Goal: Check status: Check status

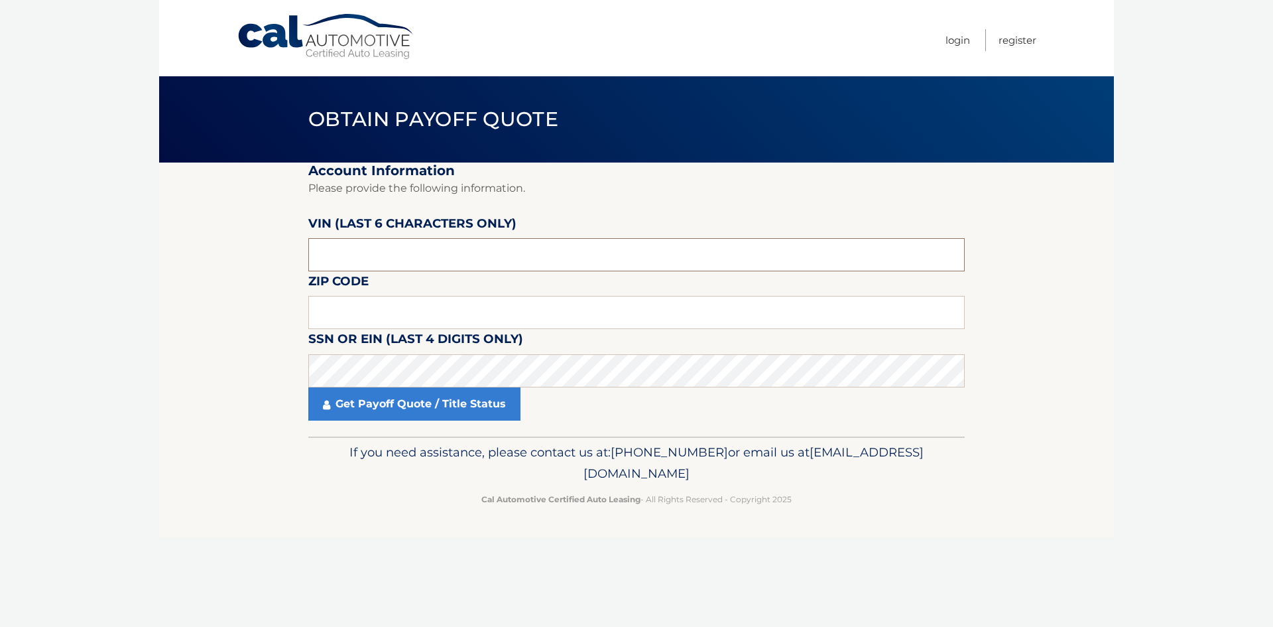
drag, startPoint x: 391, startPoint y: 258, endPoint x: 191, endPoint y: 250, distance: 199.8
click at [191, 250] on section "Account Information Please provide the following information. [PERSON_NAME] (la…" at bounding box center [636, 299] width 955 height 274
click at [428, 255] on input "text" at bounding box center [636, 254] width 657 height 33
paste input "SU9369"
type input "SU9369"
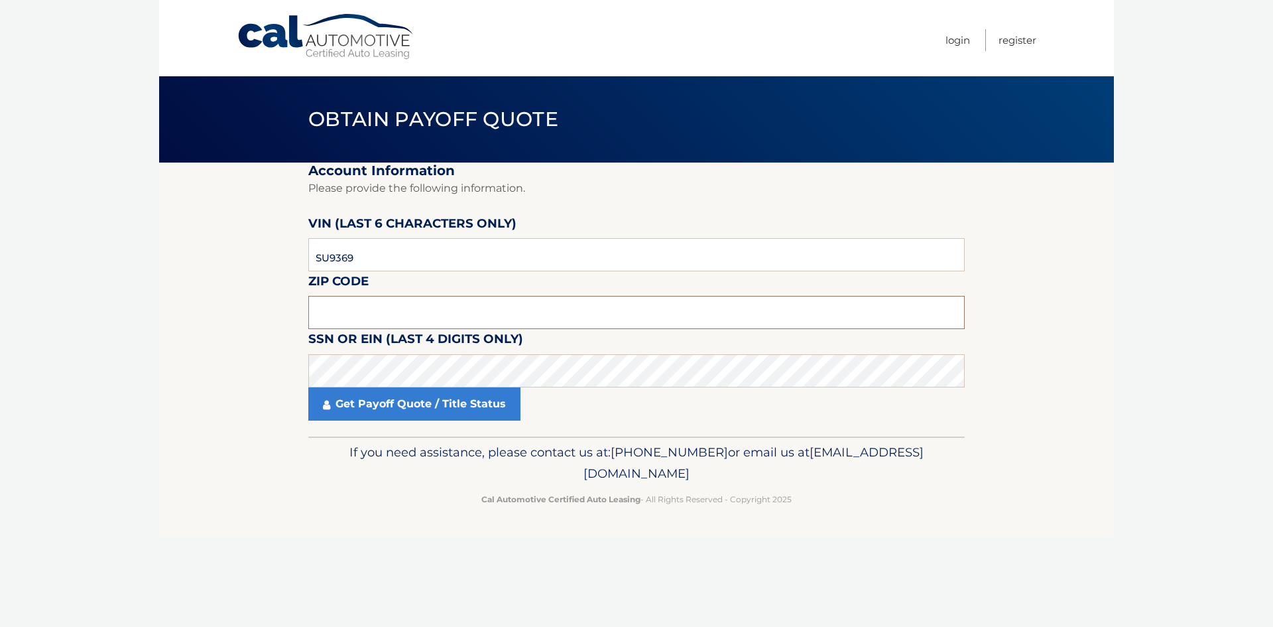
click at [394, 311] on input "text" at bounding box center [636, 312] width 657 height 33
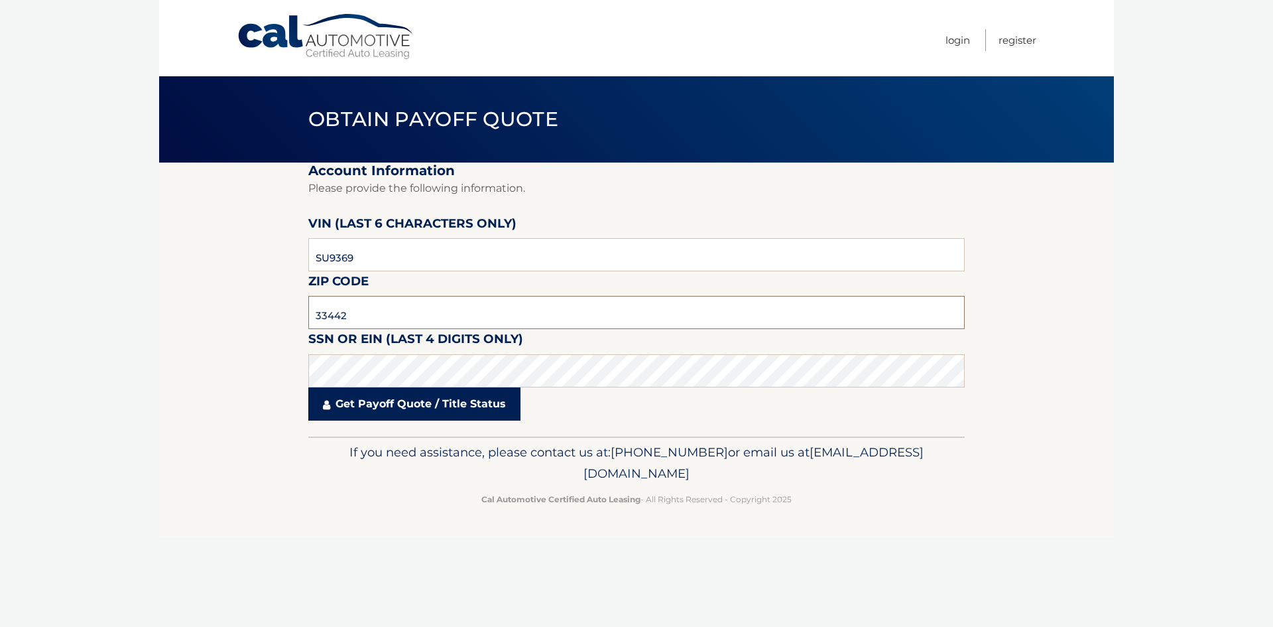
type input "33442"
click at [403, 406] on link "Get Payoff Quote / Title Status" at bounding box center [414, 403] width 212 height 33
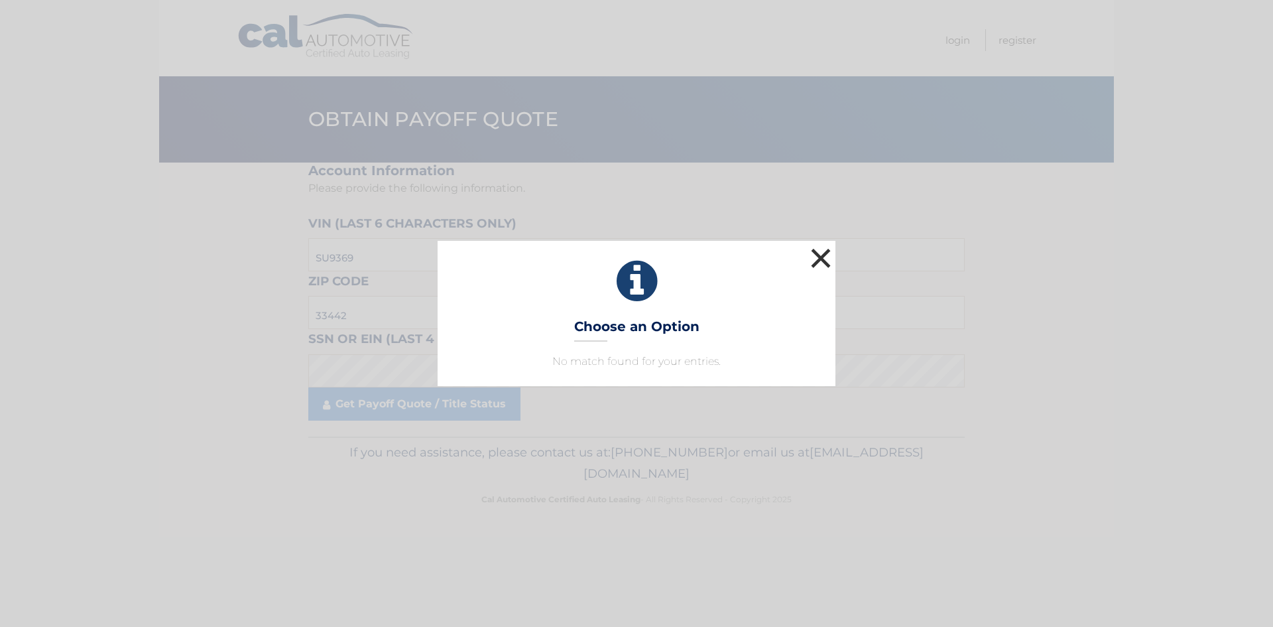
click at [814, 255] on button "×" at bounding box center [821, 258] width 27 height 27
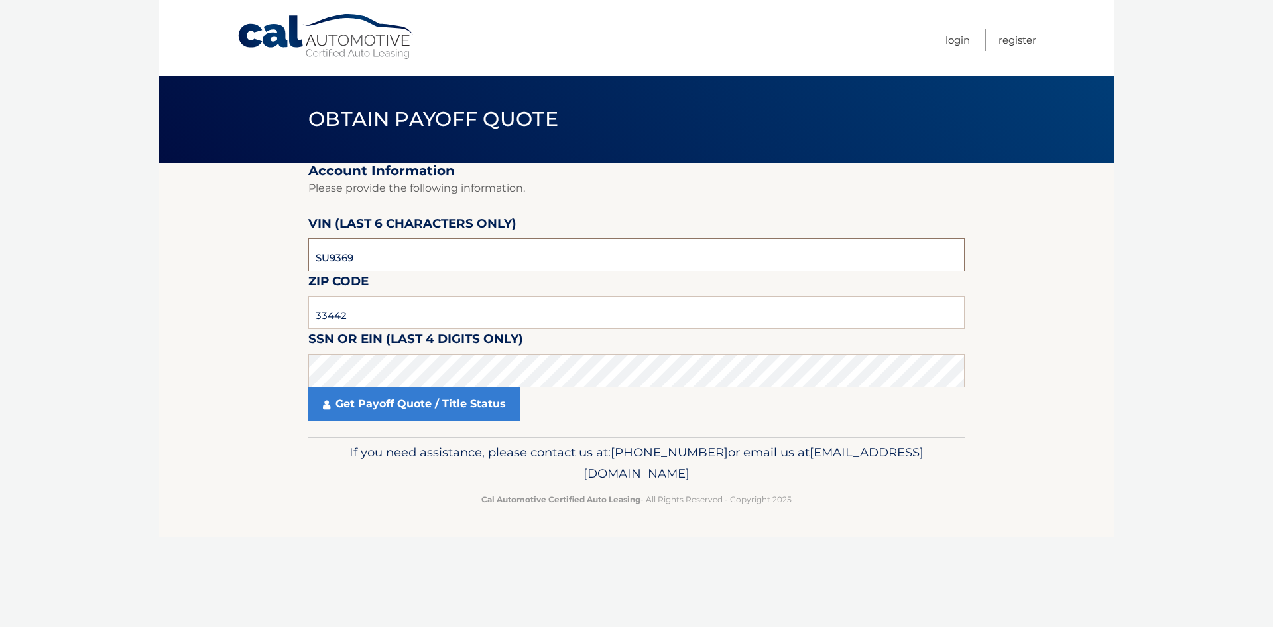
drag, startPoint x: 283, startPoint y: 263, endPoint x: 275, endPoint y: 264, distance: 7.4
click at [275, 264] on section "Account Information Please provide the following information. [PERSON_NAME] (la…" at bounding box center [636, 299] width 955 height 274
paste input "936972"
type input "936972"
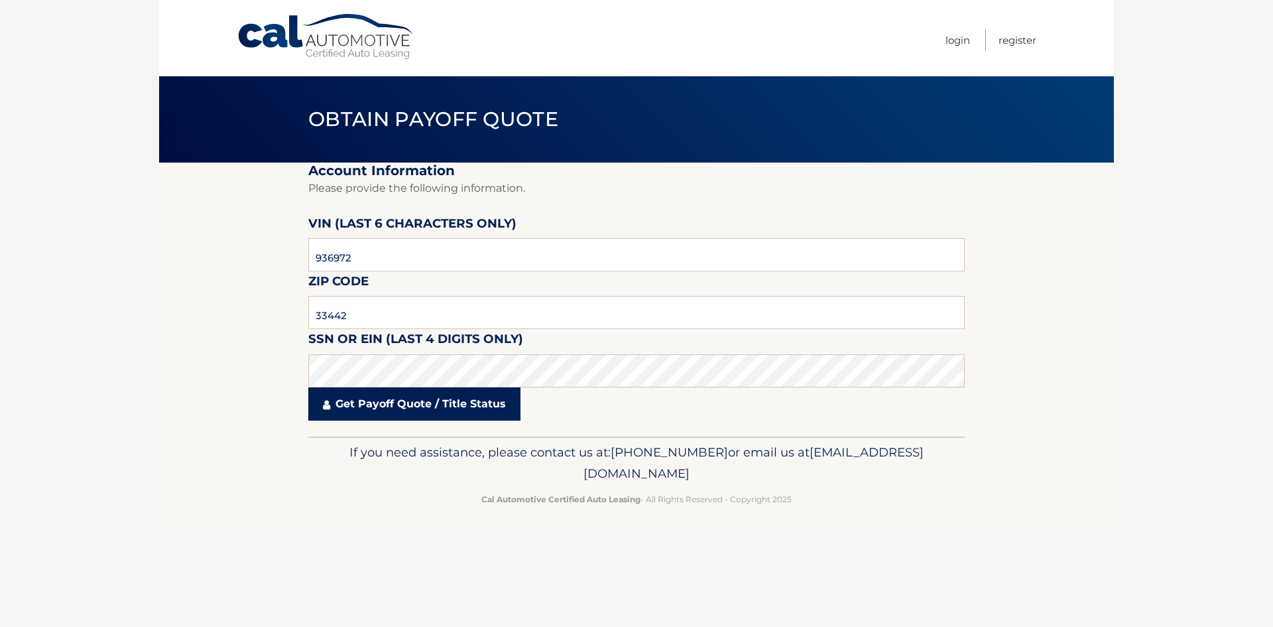
click at [444, 405] on link "Get Payoff Quote / Title Status" at bounding box center [414, 403] width 212 height 33
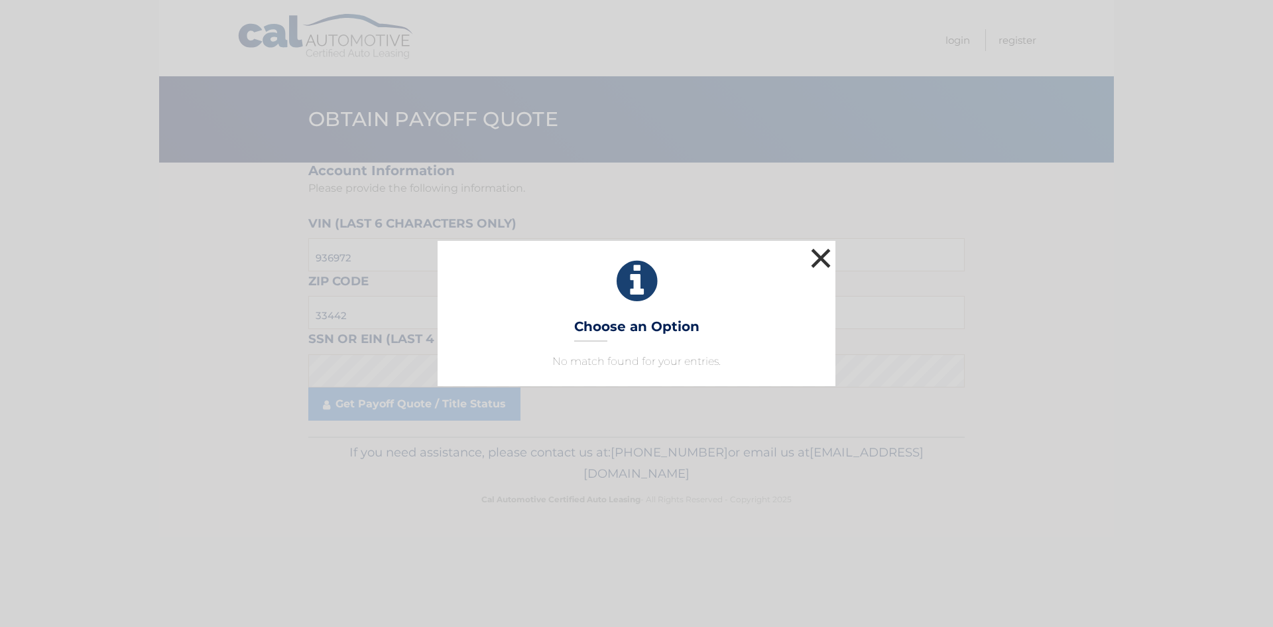
click at [822, 251] on button "×" at bounding box center [821, 258] width 27 height 27
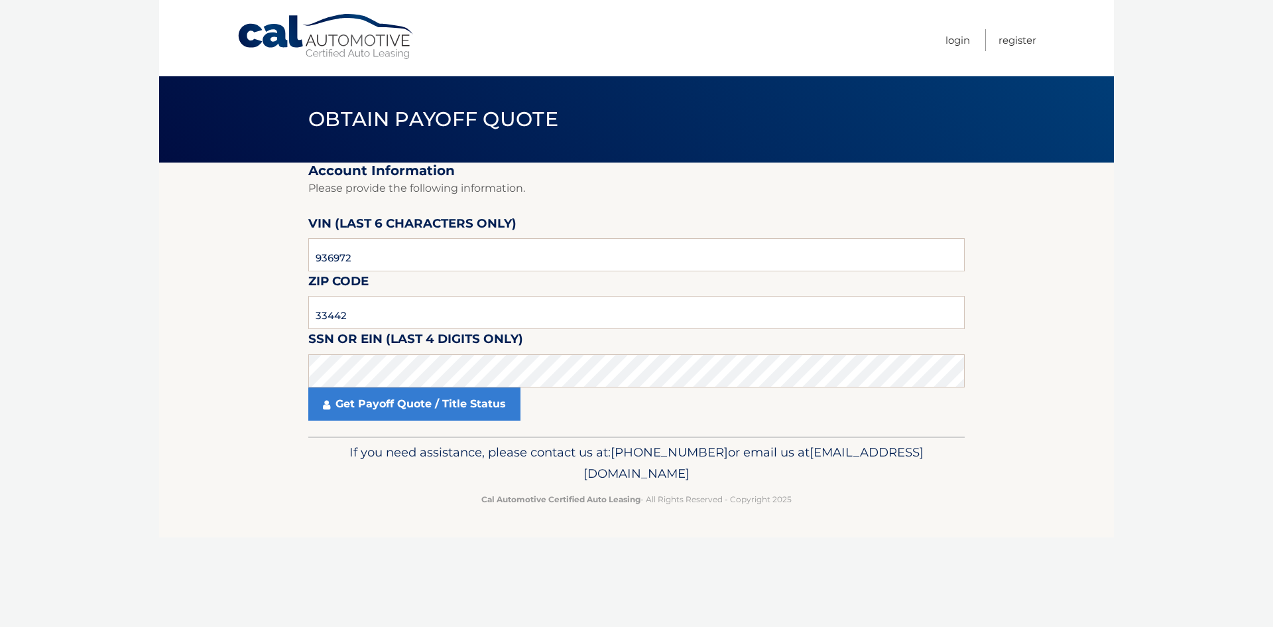
drag, startPoint x: 105, startPoint y: 15, endPoint x: 198, endPoint y: 0, distance: 94.1
click at [106, 15] on body "Cal Automotive Menu Login Register Obtain Payoff Quote" at bounding box center [636, 313] width 1273 height 627
